Goal: Information Seeking & Learning: Learn about a topic

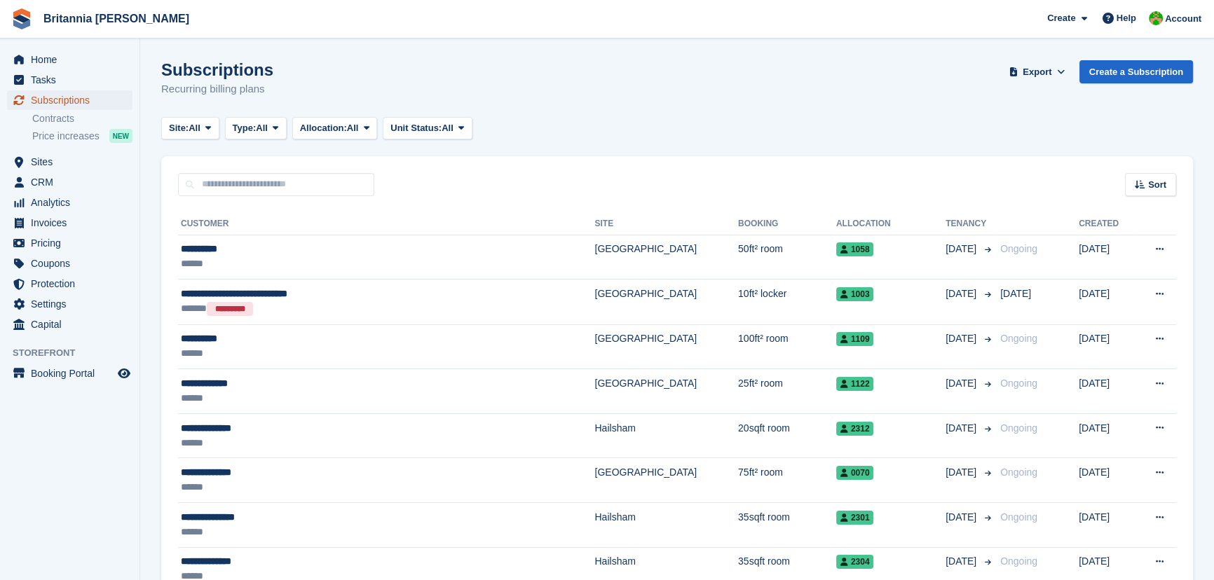
click at [67, 100] on span "Subscriptions" at bounding box center [73, 100] width 84 height 20
click at [48, 163] on span "Sites" at bounding box center [73, 162] width 84 height 20
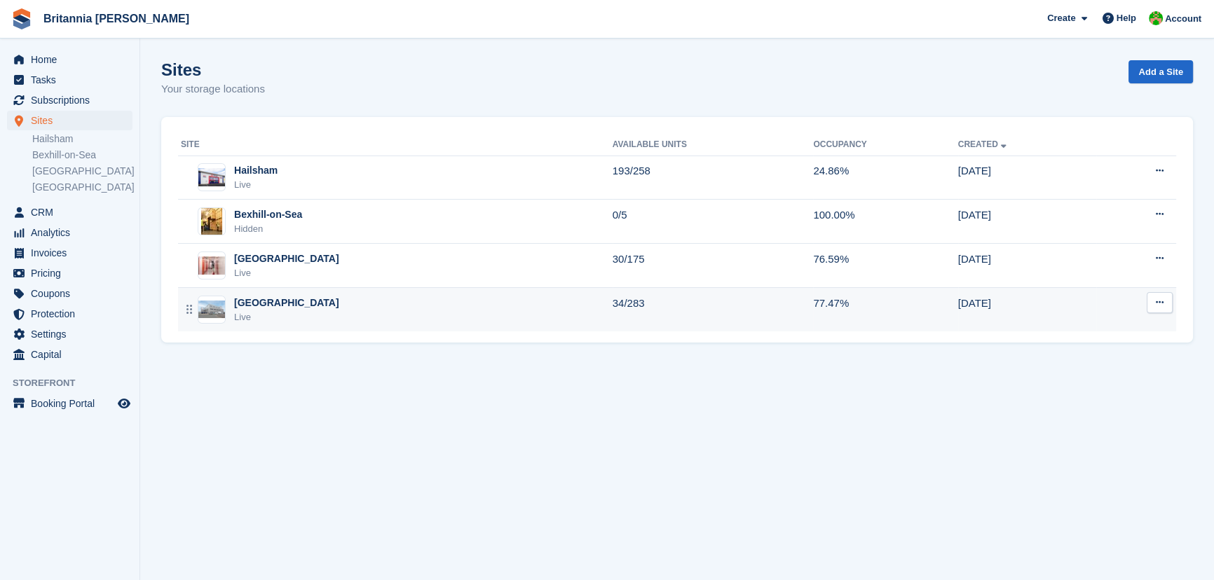
click at [240, 305] on div "[GEOGRAPHIC_DATA]" at bounding box center [286, 303] width 105 height 15
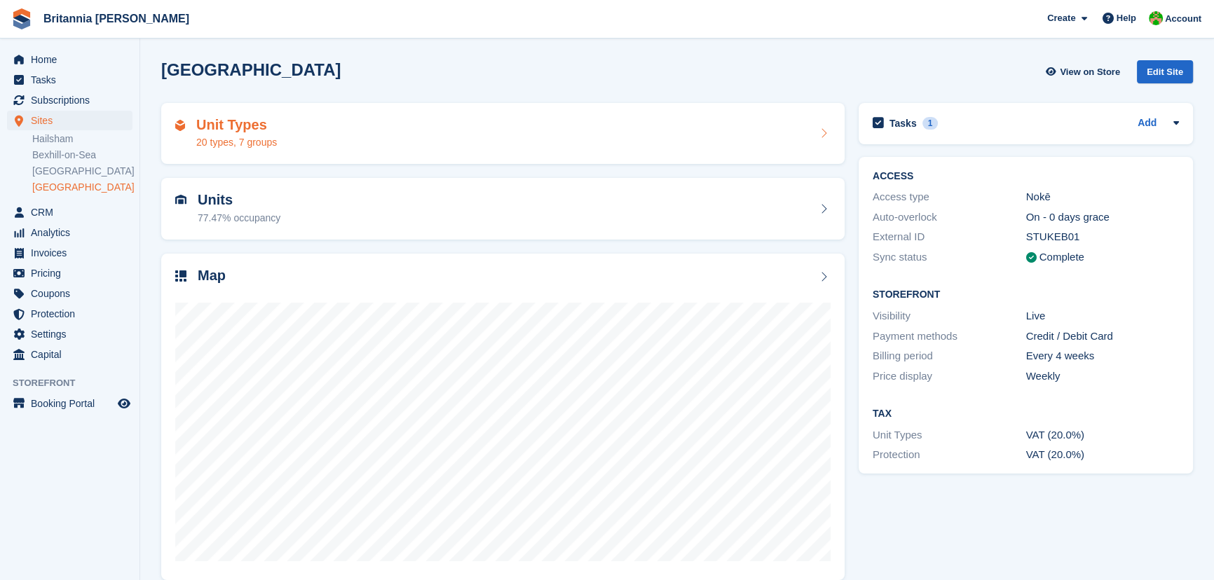
click at [245, 151] on div "Unit Types 20 types, 7 groups" at bounding box center [502, 134] width 683 height 62
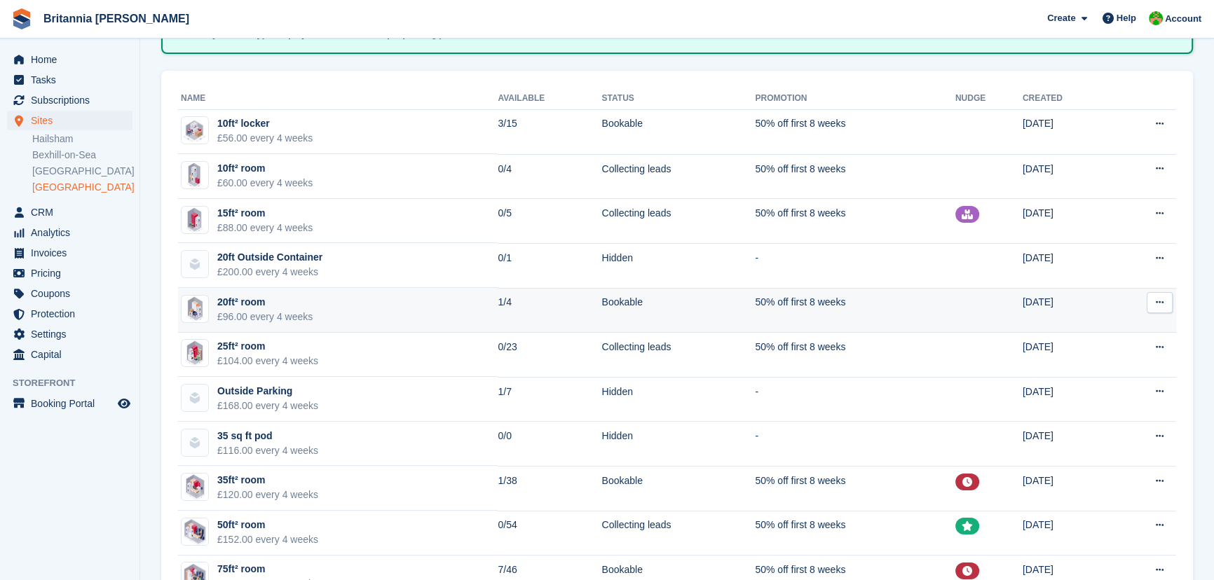
scroll to position [191, 0]
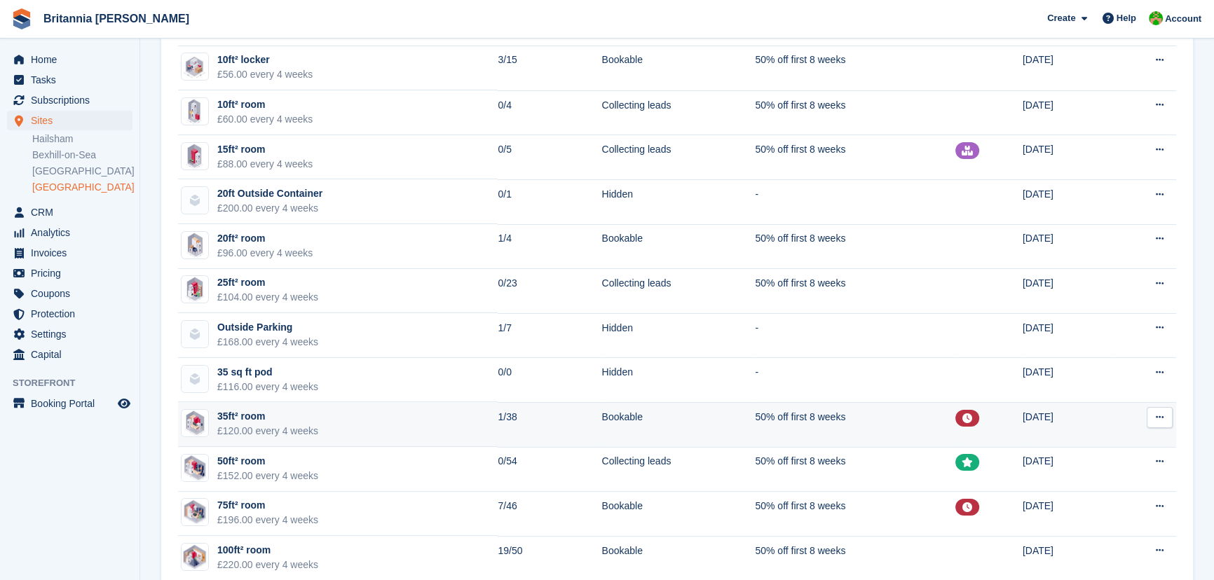
click at [302, 418] on div "35ft² room" at bounding box center [267, 416] width 101 height 15
click at [302, 419] on div "35ft² room" at bounding box center [267, 416] width 101 height 15
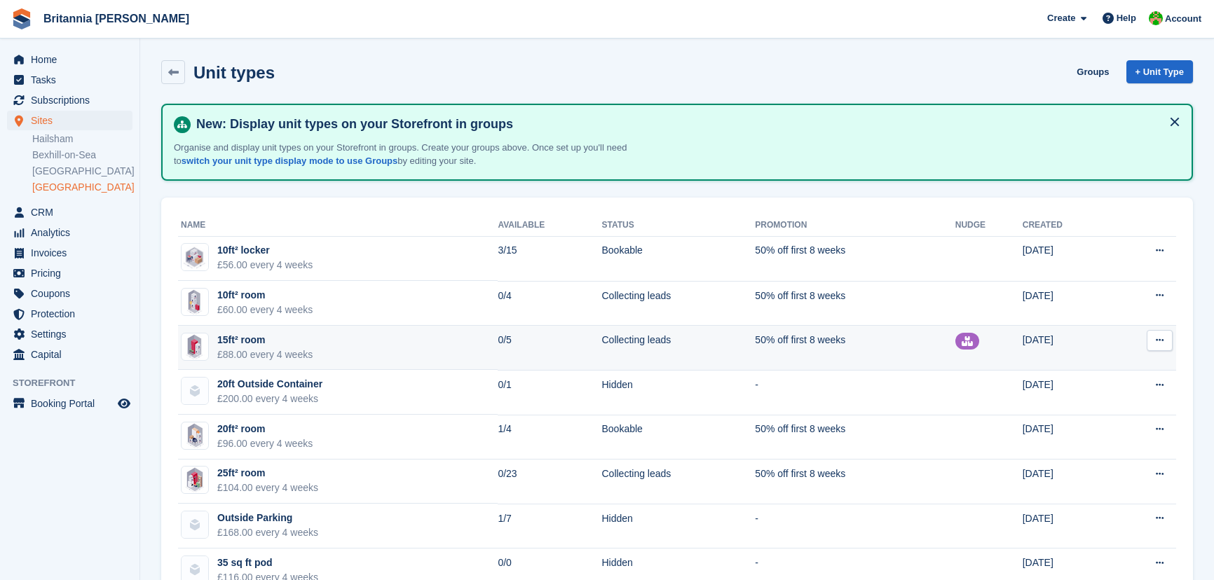
scroll to position [191, 0]
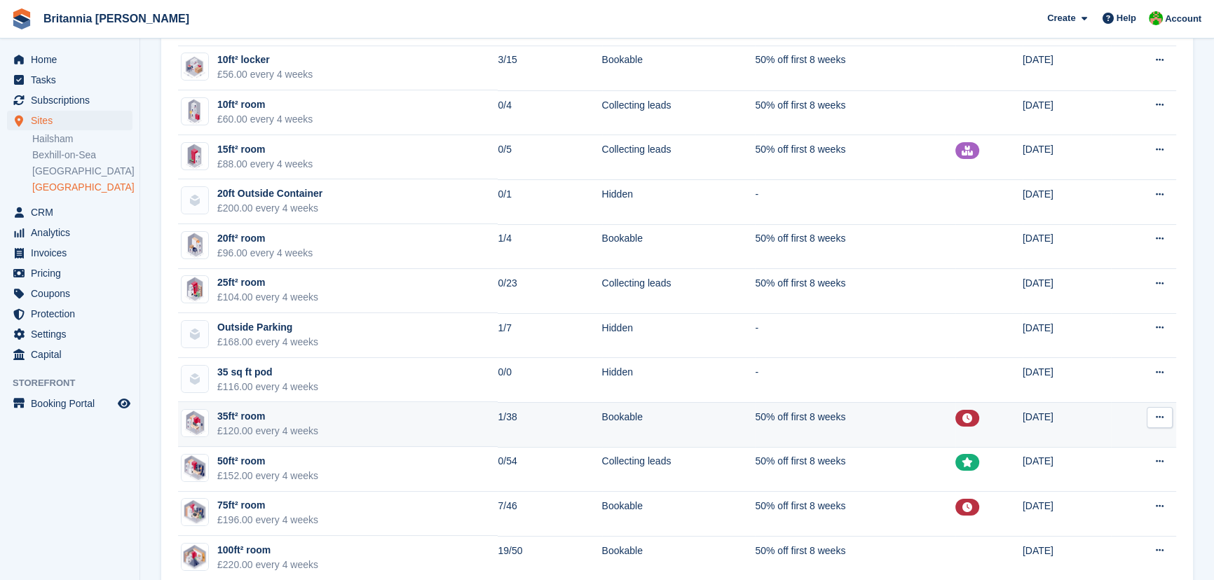
click at [326, 414] on td "35ft² room £120.00 every 4 weeks" at bounding box center [338, 424] width 320 height 45
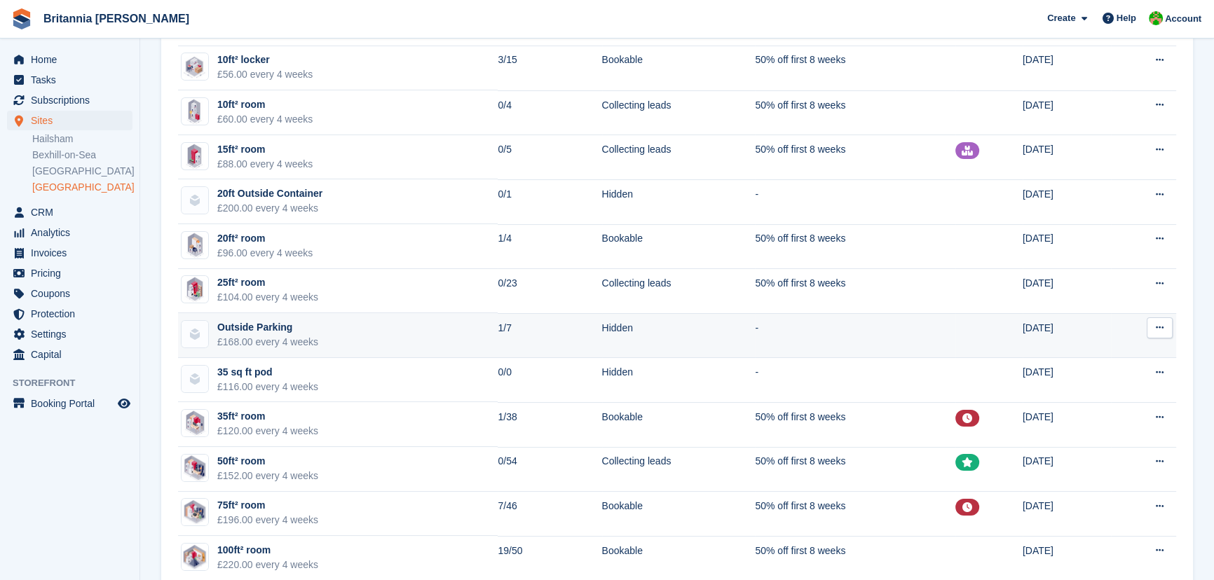
scroll to position [254, 0]
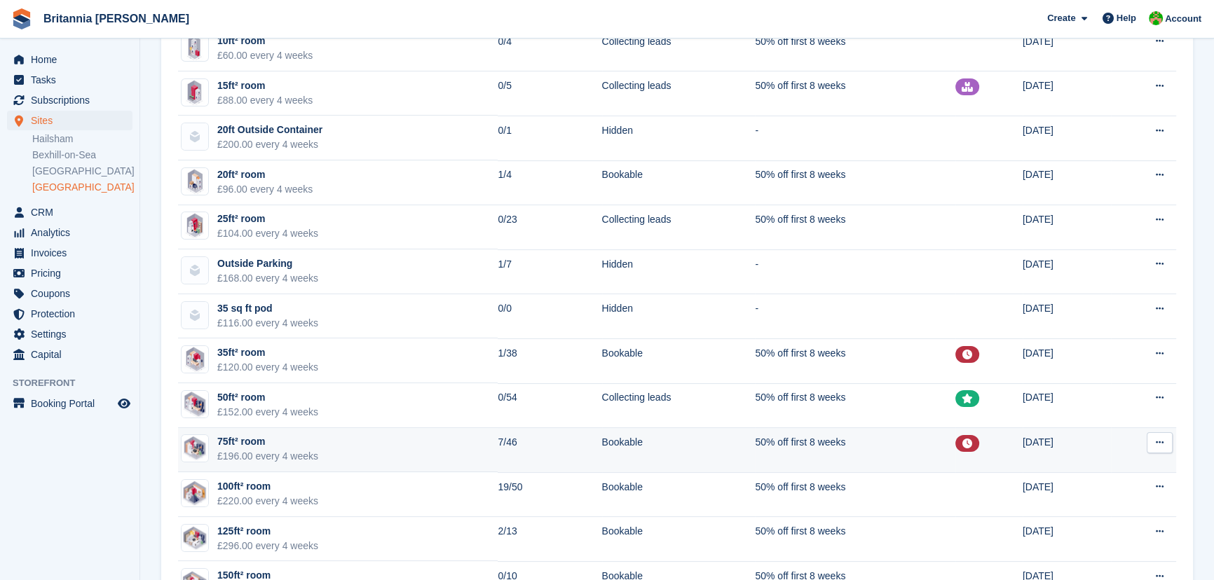
click at [317, 441] on td "75ft² room £196.00 every 4 weeks" at bounding box center [338, 450] width 320 height 45
click at [1155, 441] on button at bounding box center [1160, 443] width 26 height 21
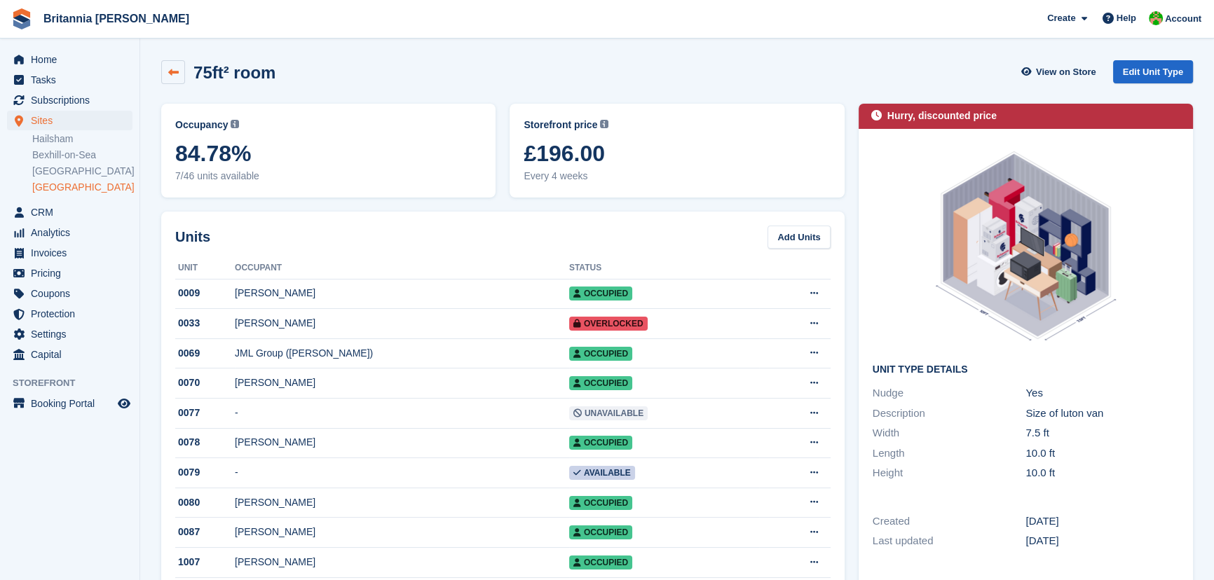
click at [170, 74] on icon at bounding box center [173, 72] width 11 height 11
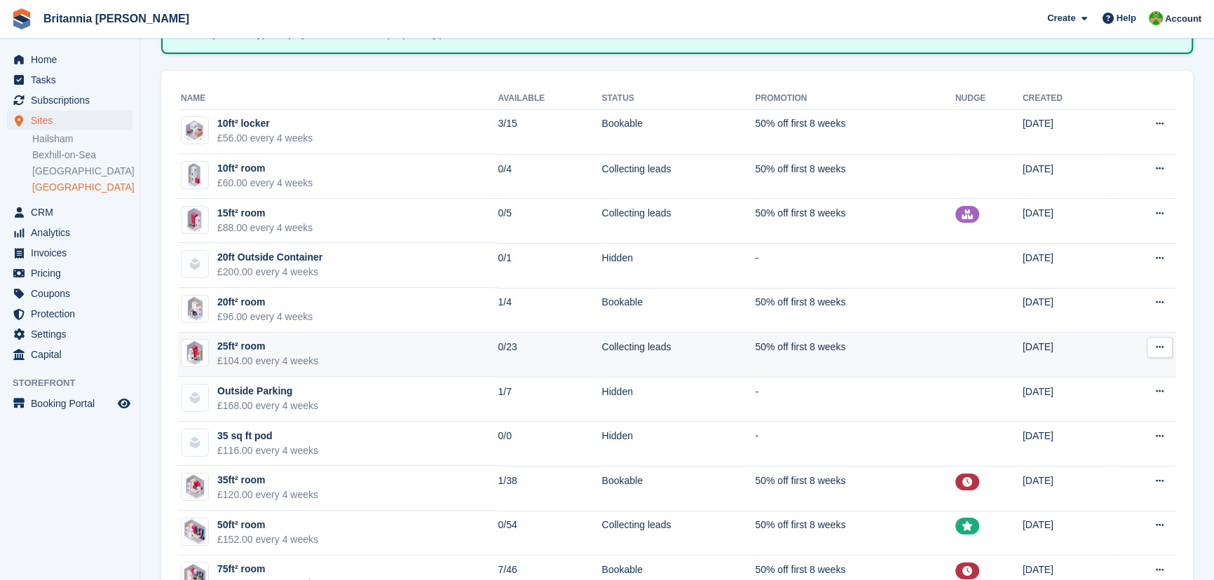
scroll to position [191, 0]
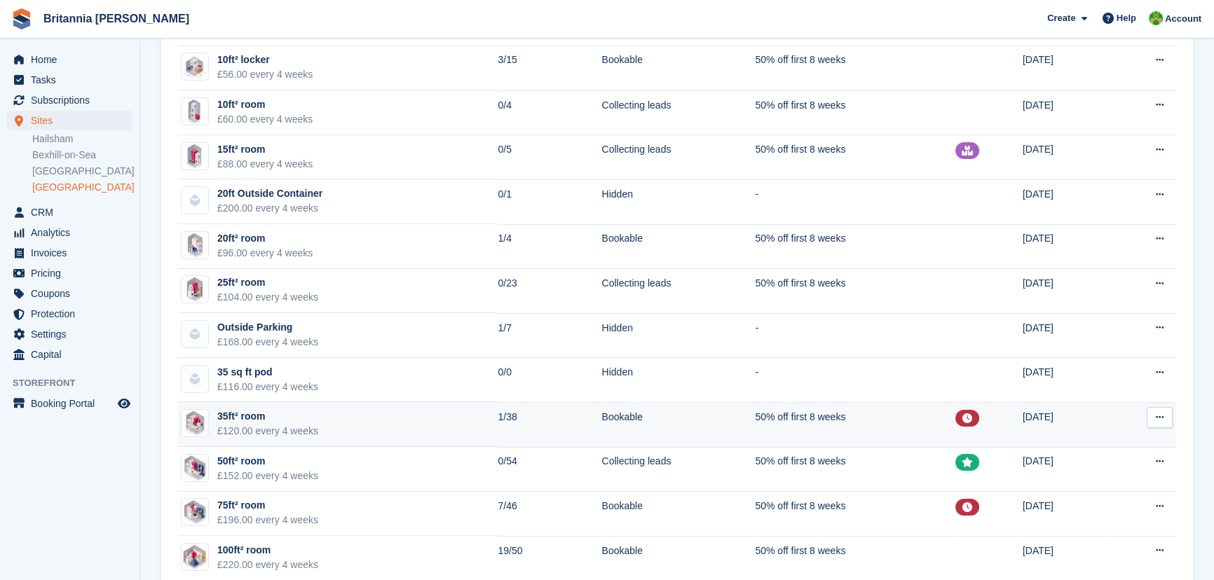
click at [338, 414] on td "35ft² room £120.00 every 4 weeks" at bounding box center [338, 424] width 320 height 45
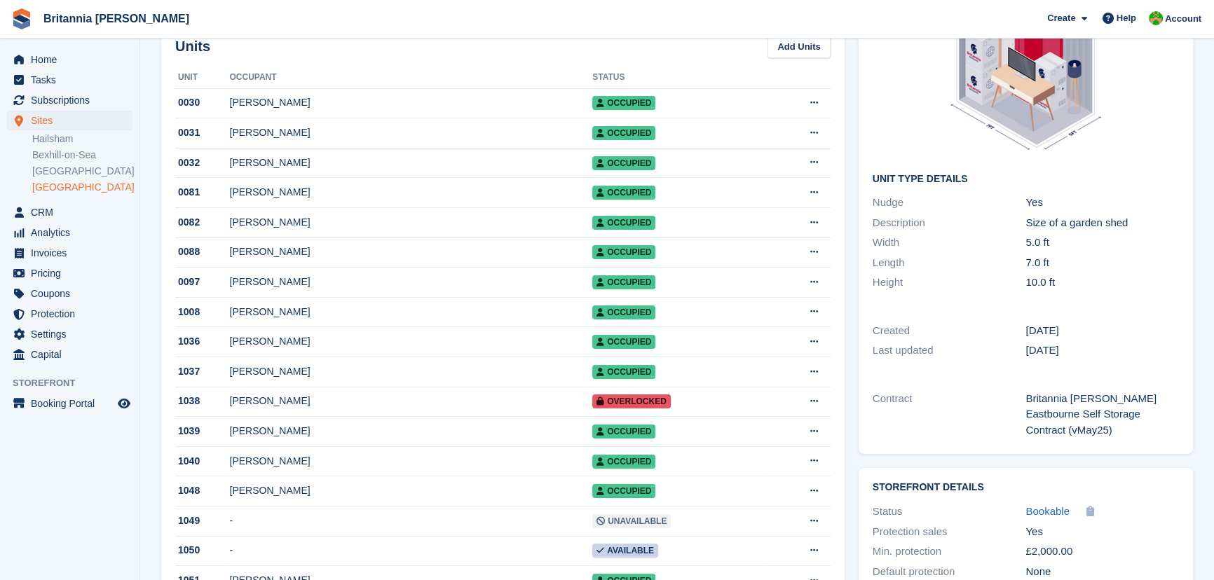
scroll to position [254, 0]
